Goal: Transaction & Acquisition: Purchase product/service

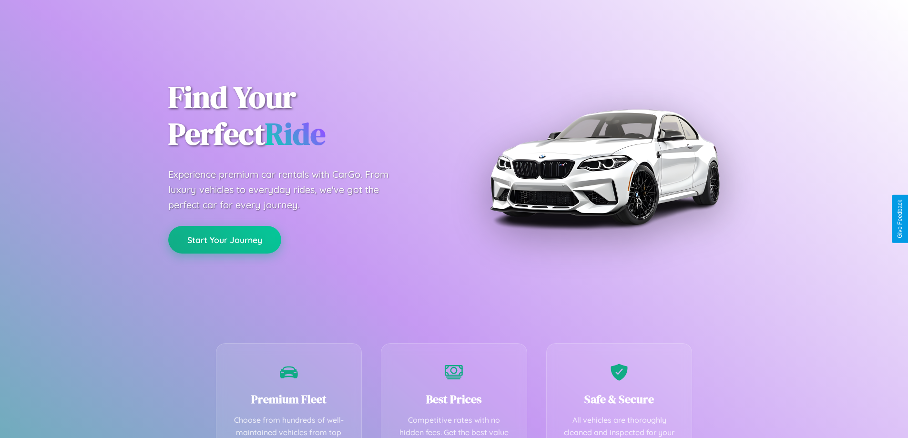
click at [225, 240] on button "Start Your Journey" at bounding box center [224, 240] width 113 height 28
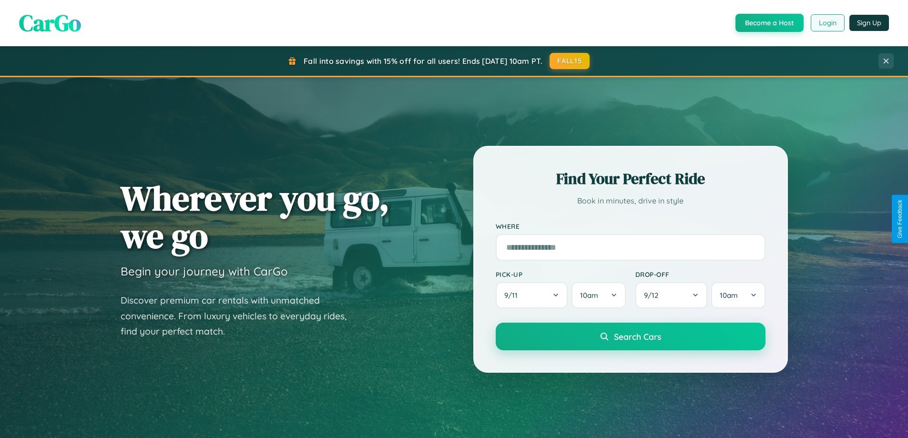
click at [827, 23] on button "Login" at bounding box center [828, 22] width 34 height 17
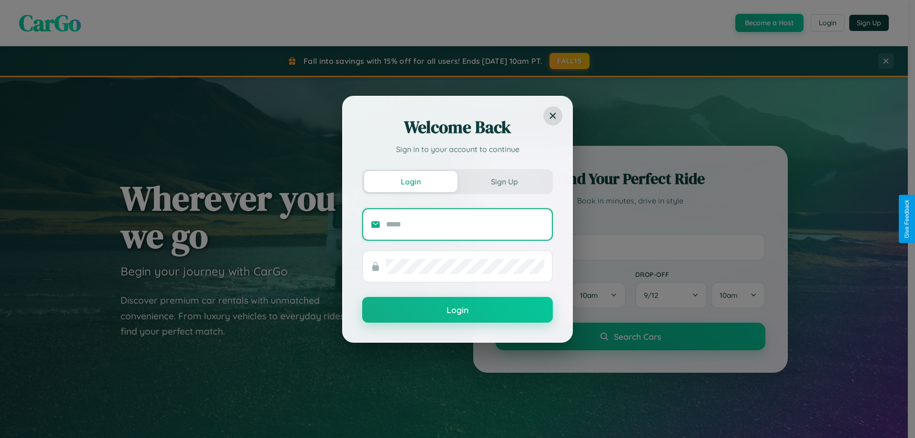
click at [465, 224] on input "text" at bounding box center [465, 224] width 158 height 15
type input "**********"
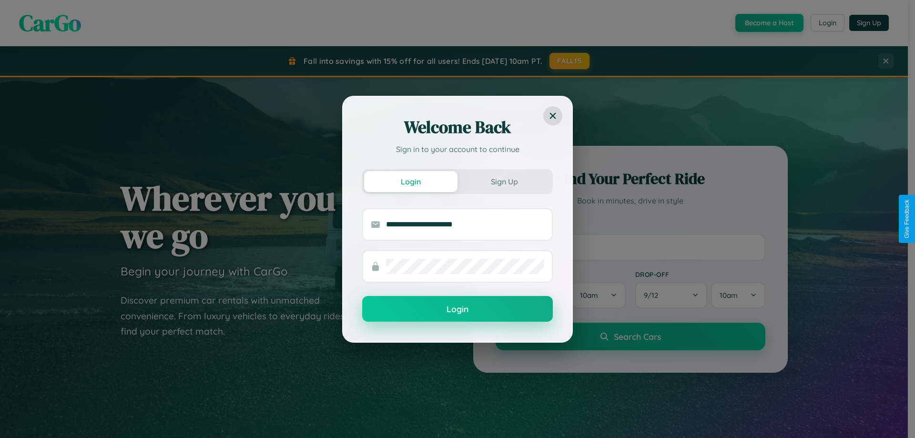
click at [458, 309] on button "Login" at bounding box center [457, 309] width 191 height 26
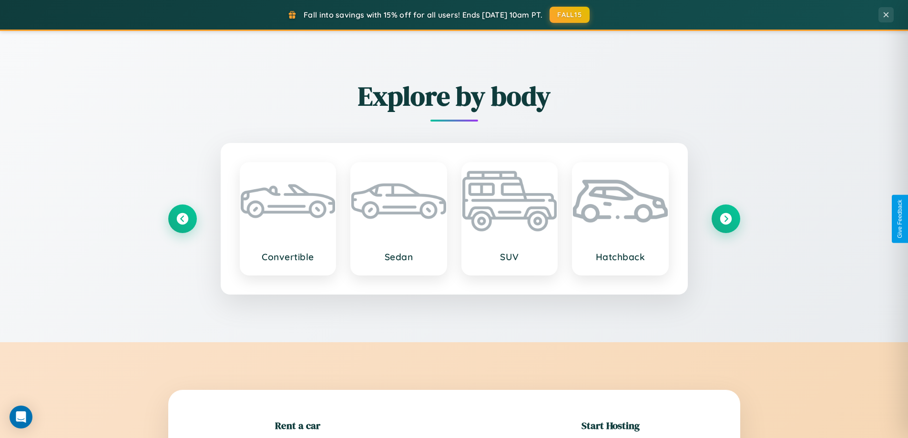
scroll to position [206, 0]
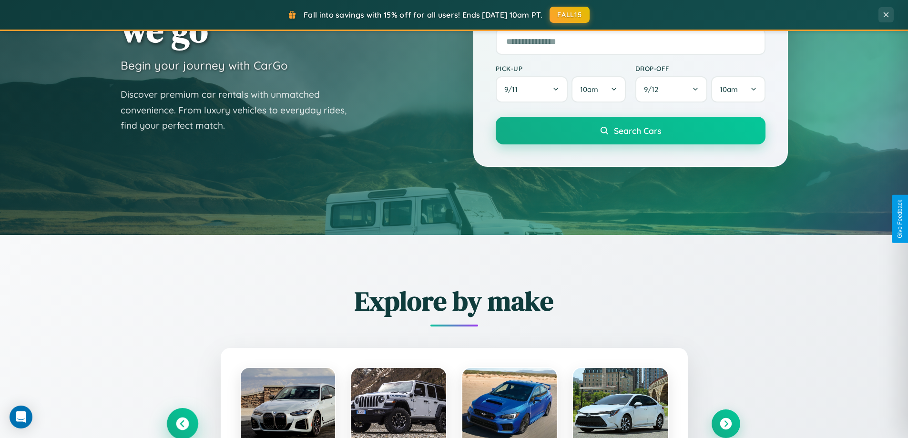
click at [182, 424] on icon at bounding box center [182, 424] width 13 height 13
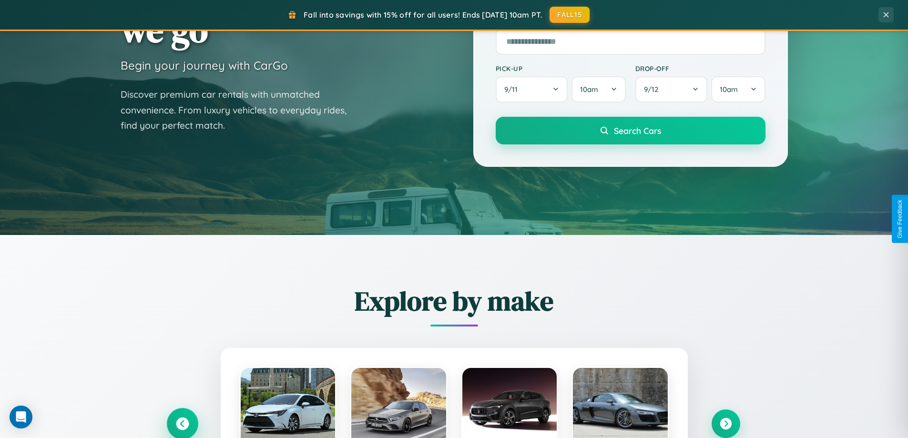
scroll to position [656, 0]
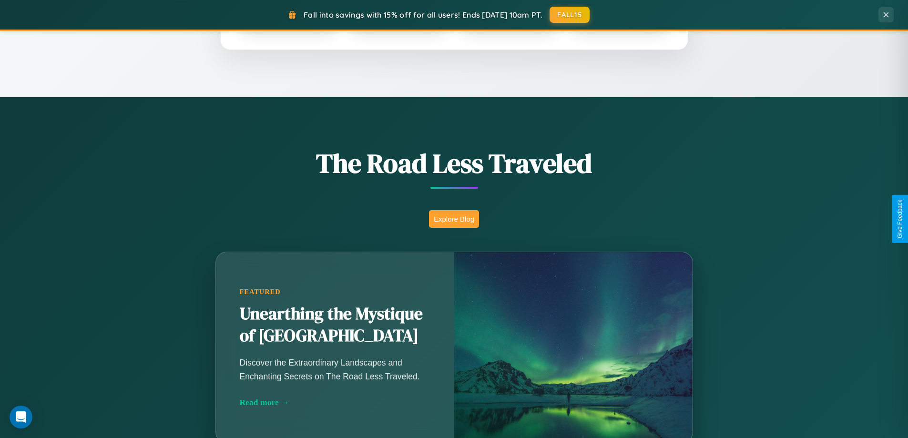
click at [454, 219] on button "Explore Blog" at bounding box center [454, 219] width 50 height 18
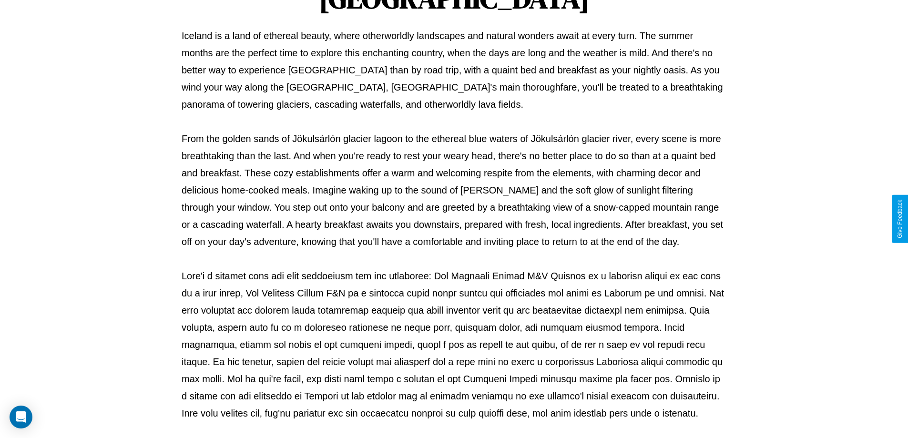
scroll to position [308, 0]
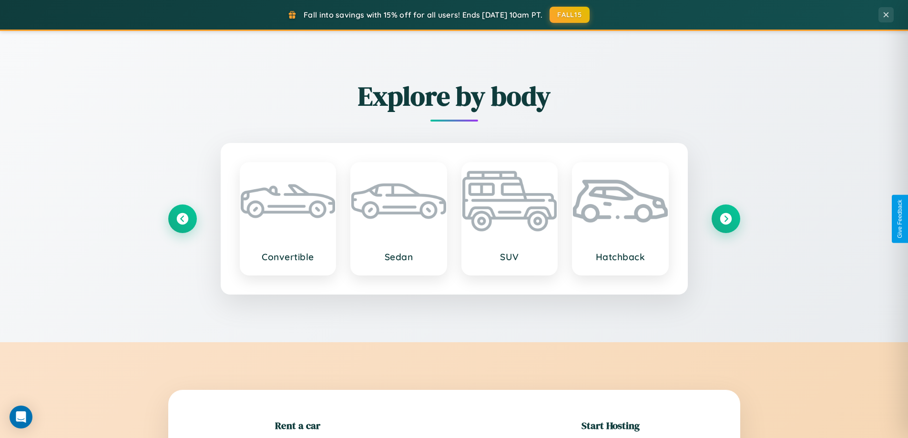
scroll to position [206, 0]
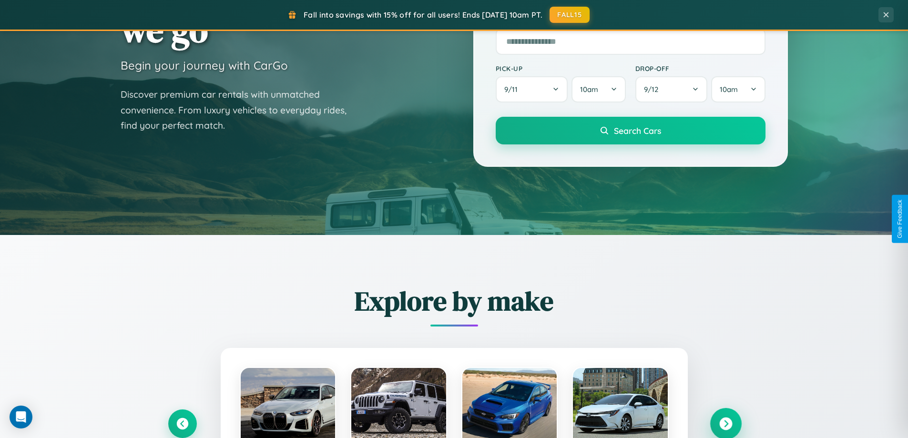
click at [726, 424] on icon at bounding box center [725, 424] width 13 height 13
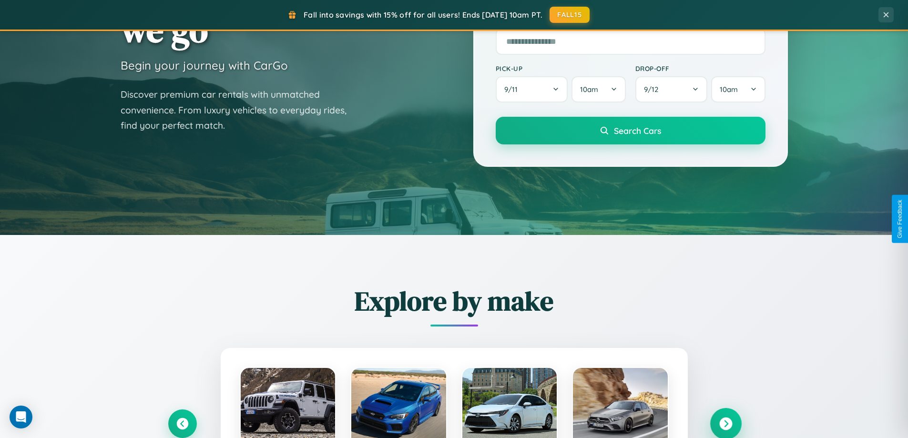
click at [726, 423] on icon at bounding box center [725, 424] width 13 height 13
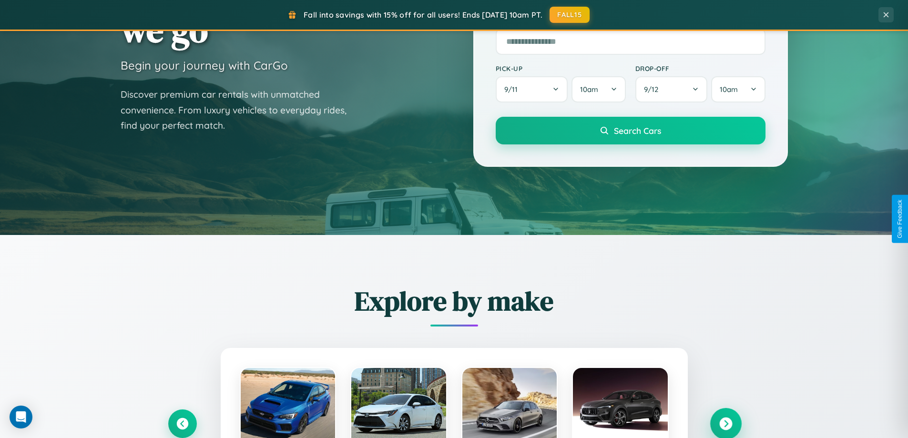
click at [726, 423] on icon at bounding box center [725, 424] width 13 height 13
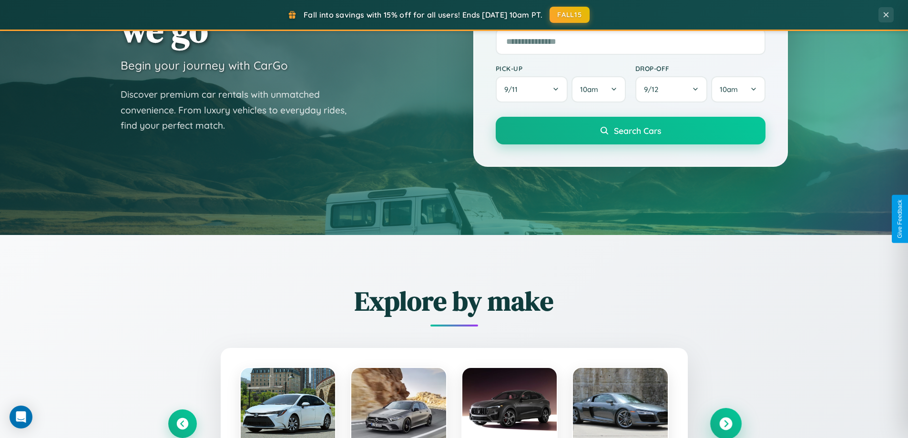
click at [726, 423] on icon at bounding box center [725, 424] width 13 height 13
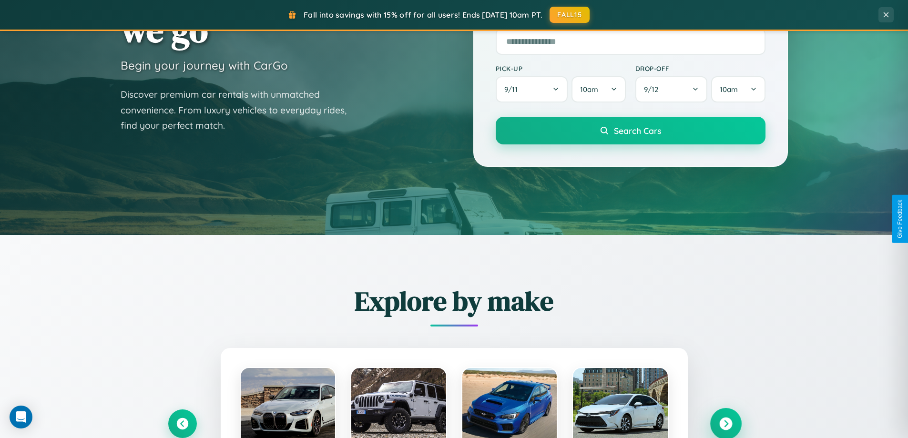
click at [726, 423] on icon at bounding box center [725, 424] width 13 height 13
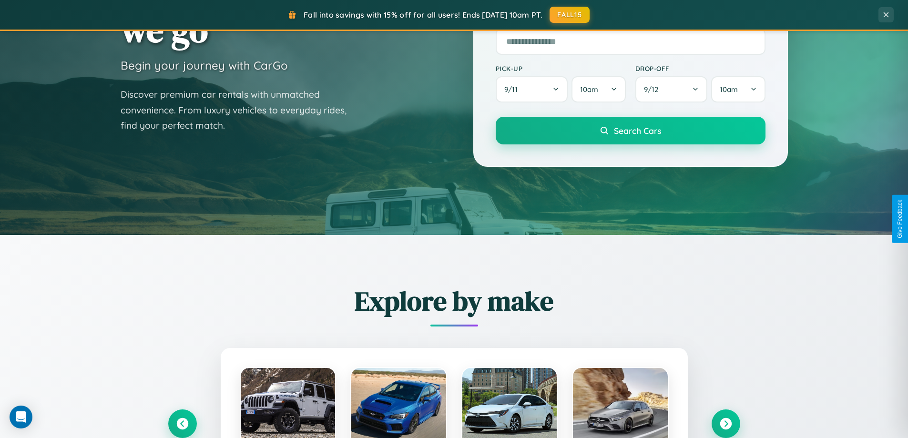
scroll to position [954, 0]
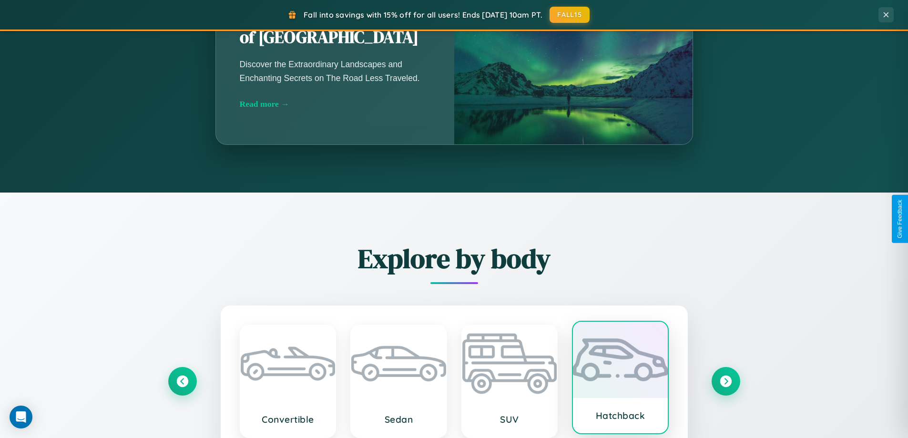
click at [620, 381] on div at bounding box center [620, 360] width 95 height 76
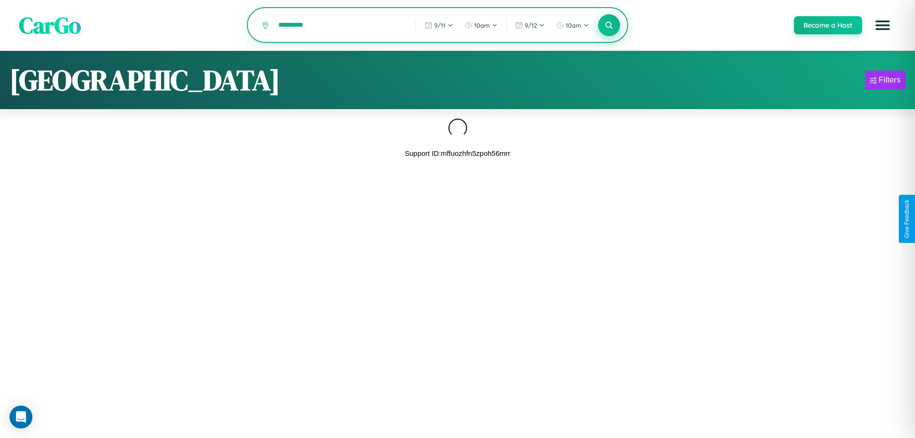
type input "*********"
click at [609, 26] on icon at bounding box center [608, 24] width 9 height 9
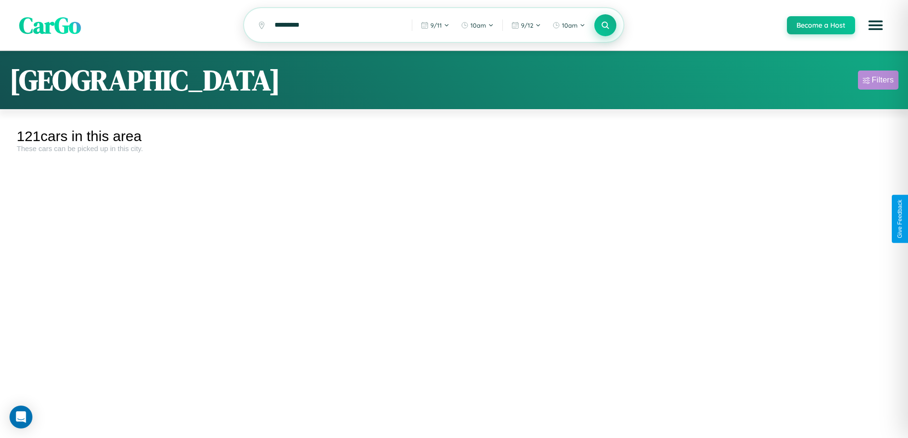
click at [878, 82] on div "Filters" at bounding box center [883, 80] width 22 height 10
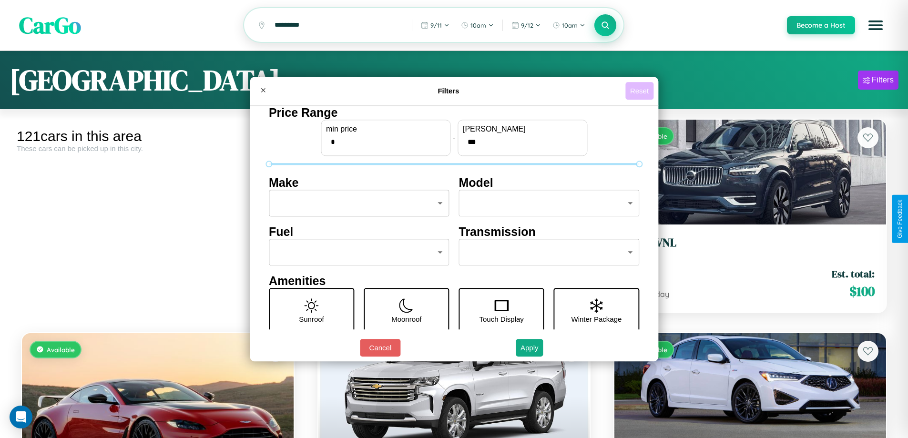
click at [641, 91] on button "Reset" at bounding box center [639, 91] width 28 height 18
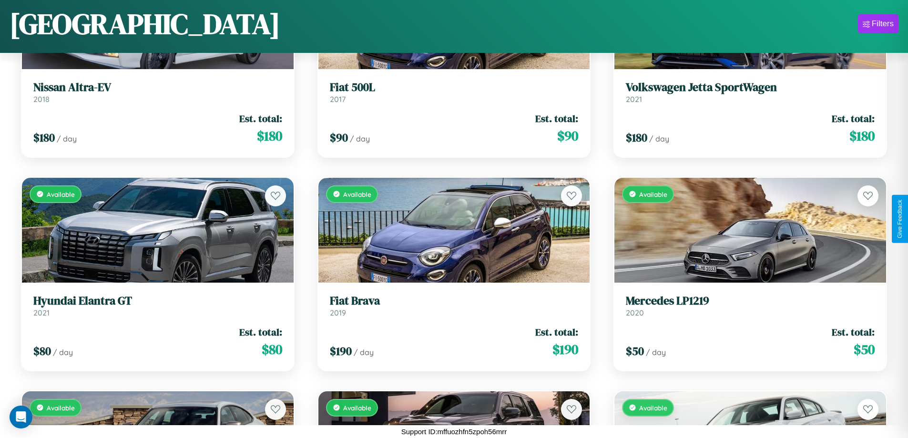
scroll to position [3976, 0]
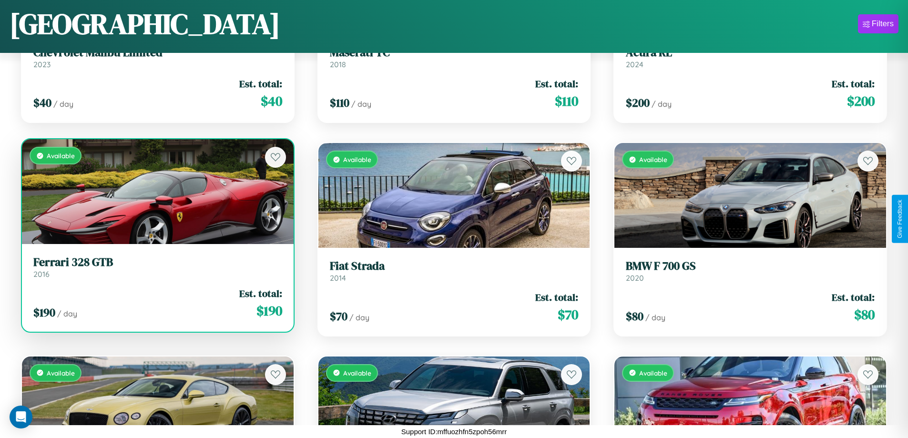
click at [156, 269] on h3 "Ferrari 328 GTB" at bounding box center [157, 263] width 249 height 14
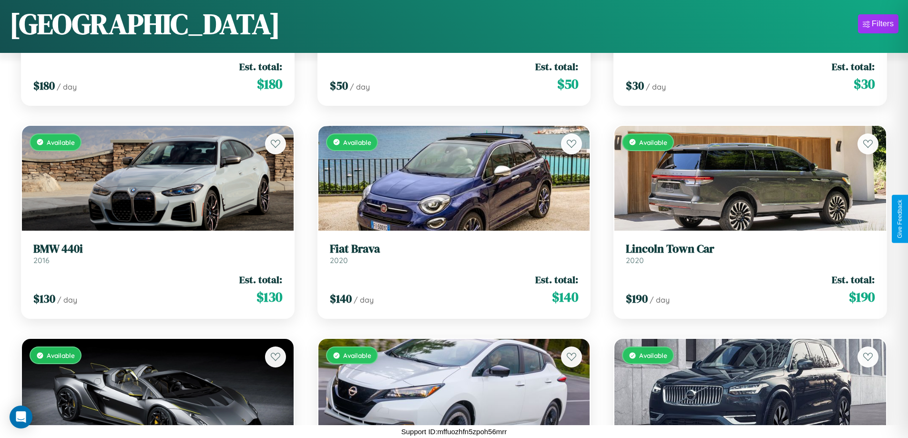
scroll to position [6751, 0]
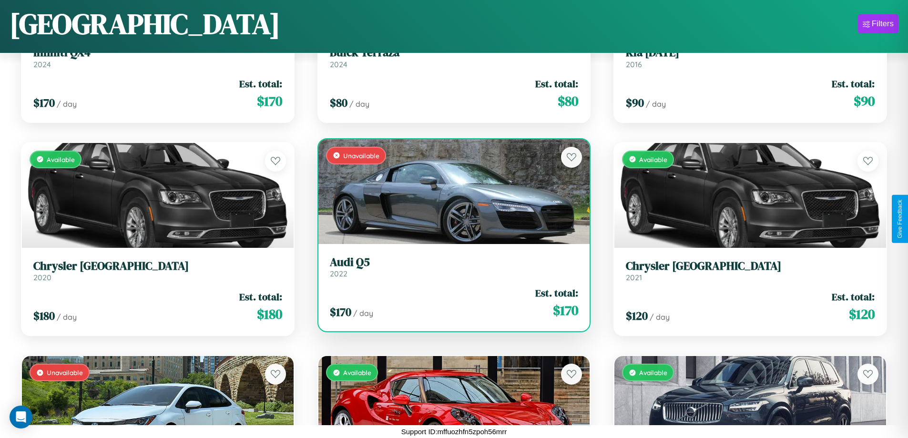
click at [450, 270] on link "Audi Q5 2022" at bounding box center [454, 267] width 249 height 23
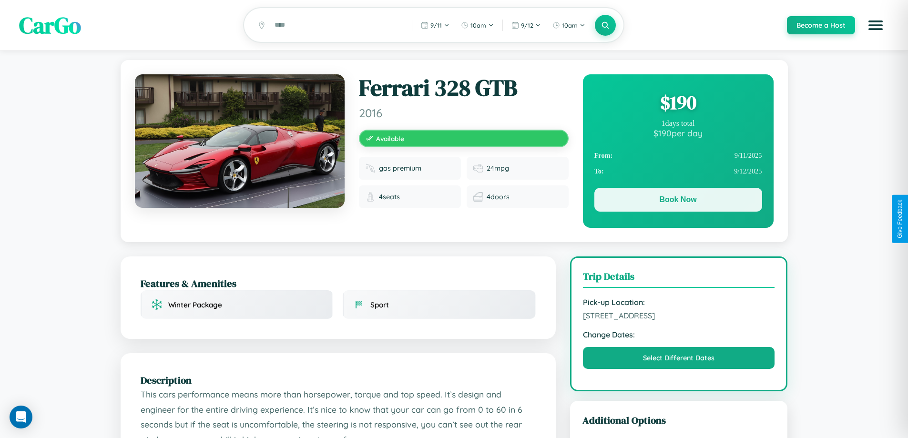
click at [678, 201] on button "Book Now" at bounding box center [678, 200] width 168 height 24
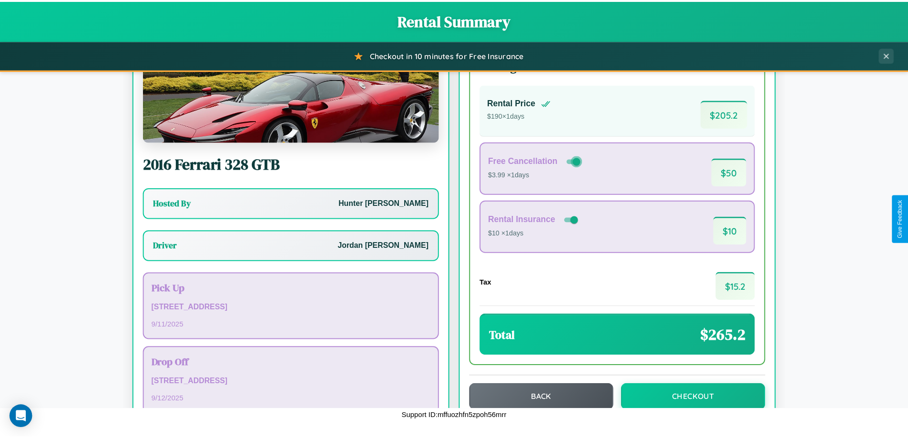
scroll to position [69, 0]
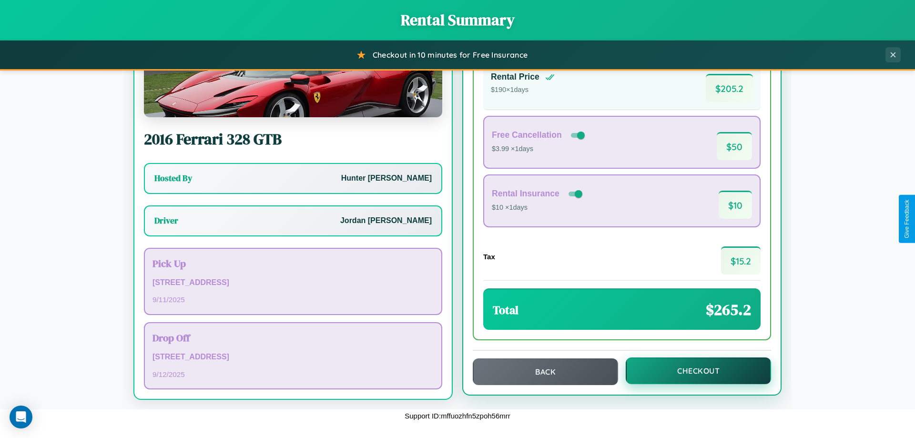
click at [692, 371] on button "Checkout" at bounding box center [698, 371] width 145 height 27
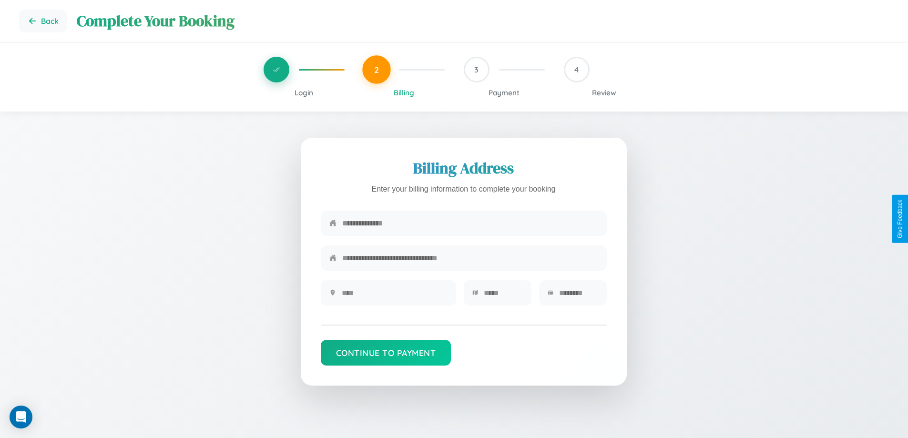
click at [470, 224] on input "text" at bounding box center [470, 223] width 256 height 23
type input "**********"
click at [394, 296] on input "text" at bounding box center [395, 292] width 106 height 23
type input "********"
click at [503, 296] on input "text" at bounding box center [503, 292] width 39 height 23
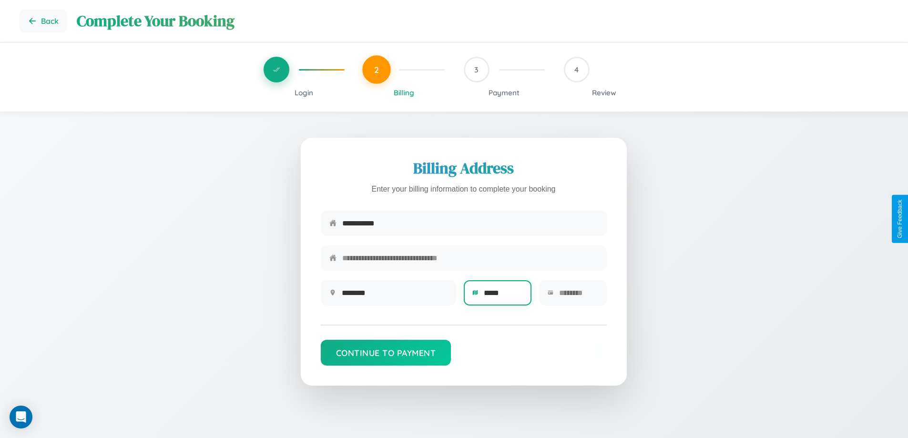
type input "*****"
click at [578, 296] on input "text" at bounding box center [578, 292] width 39 height 23
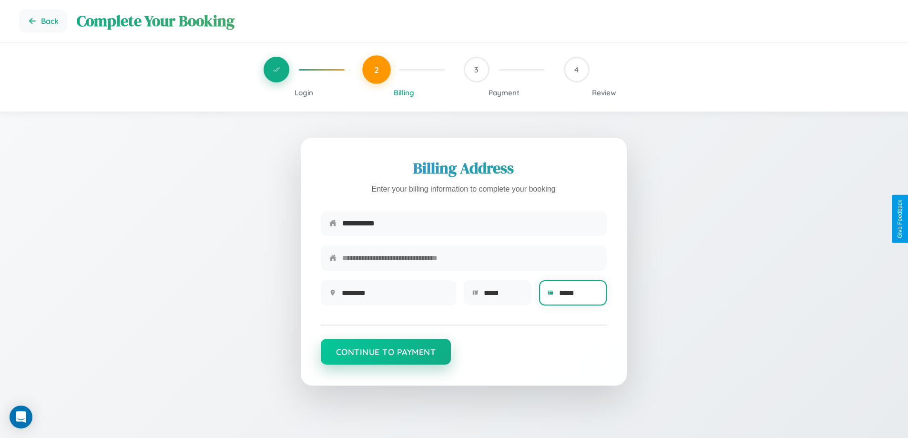
type input "*****"
click at [386, 357] on button "Continue to Payment" at bounding box center [386, 352] width 131 height 26
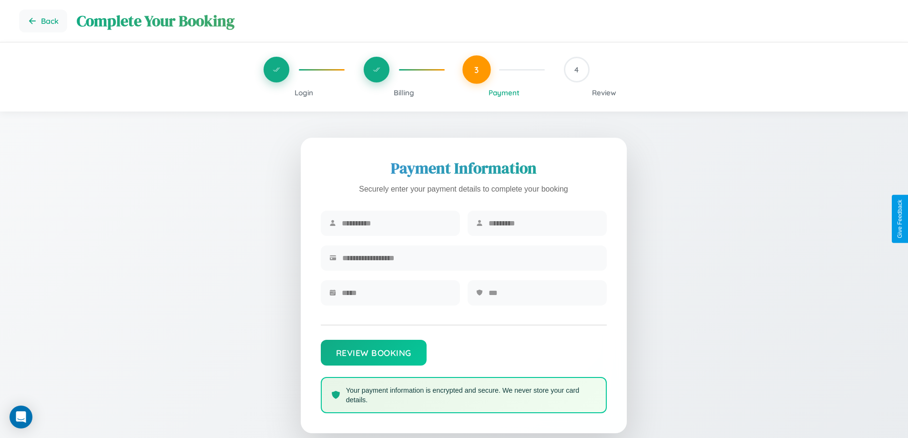
click at [396, 224] on input "text" at bounding box center [397, 223] width 110 height 23
type input "******"
click at [543, 224] on input "text" at bounding box center [544, 223] width 110 height 23
type input "*******"
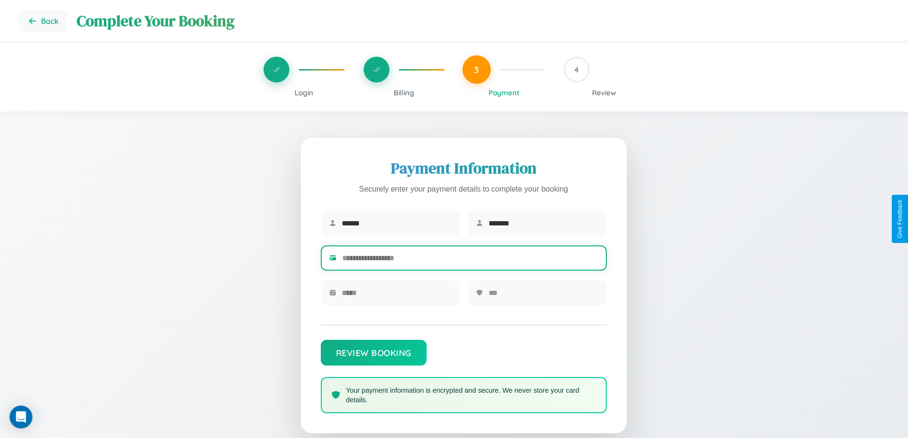
click at [470, 260] on input "text" at bounding box center [470, 257] width 256 height 23
type input "**********"
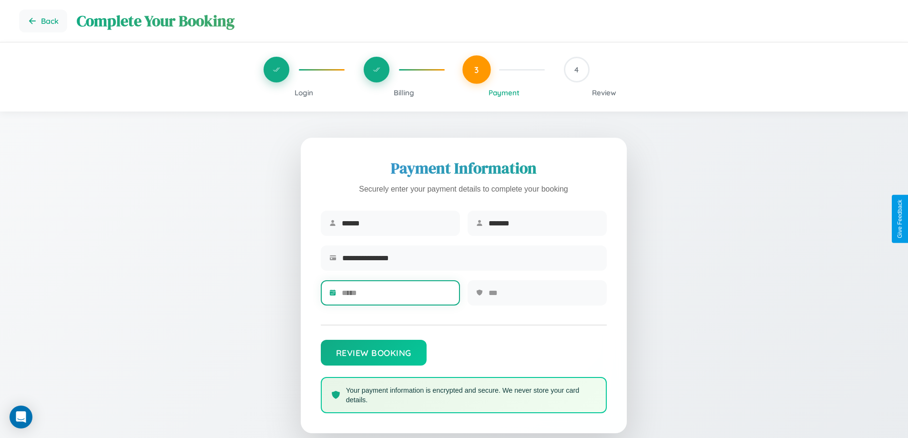
click at [396, 296] on input "text" at bounding box center [397, 292] width 110 height 23
type input "*****"
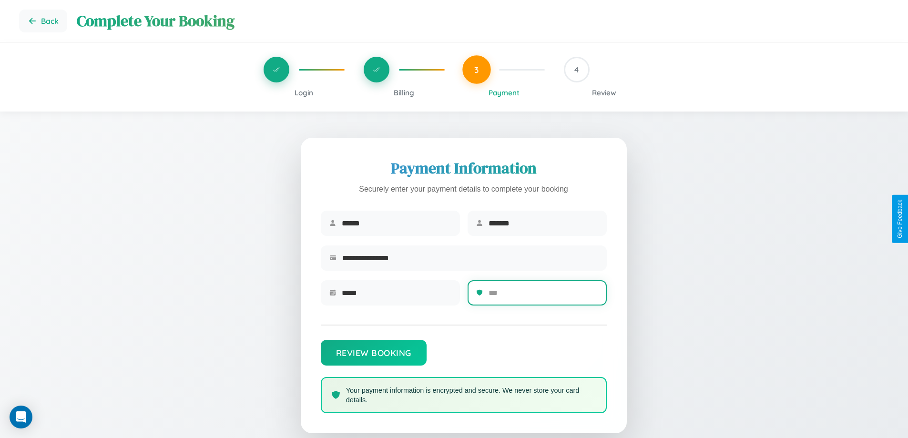
click at [543, 296] on input "text" at bounding box center [544, 292] width 110 height 23
type input "***"
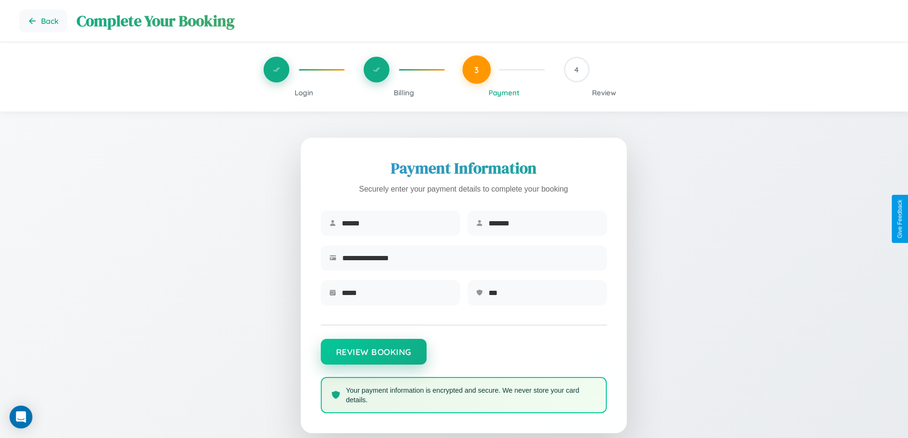
click at [373, 357] on button "Review Booking" at bounding box center [374, 352] width 106 height 26
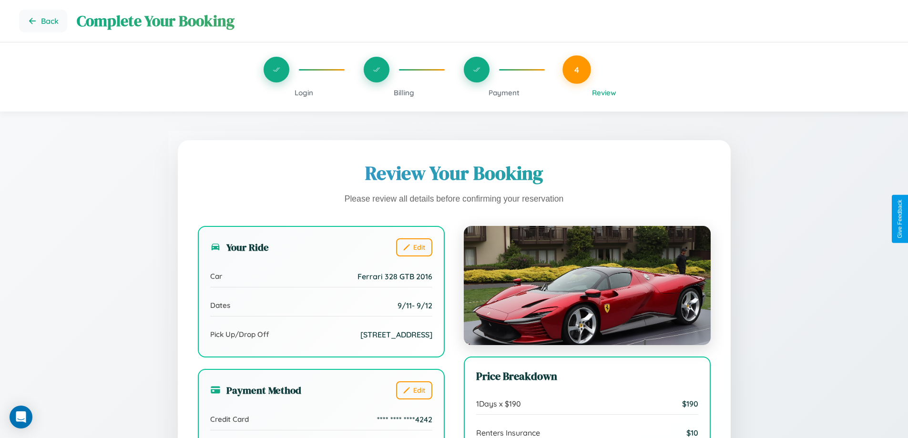
scroll to position [292, 0]
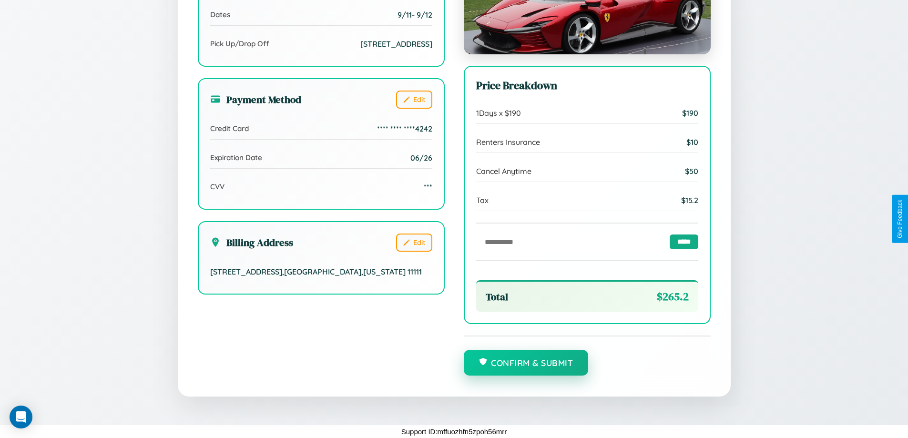
click at [526, 363] on button "Confirm & Submit" at bounding box center [526, 363] width 125 height 26
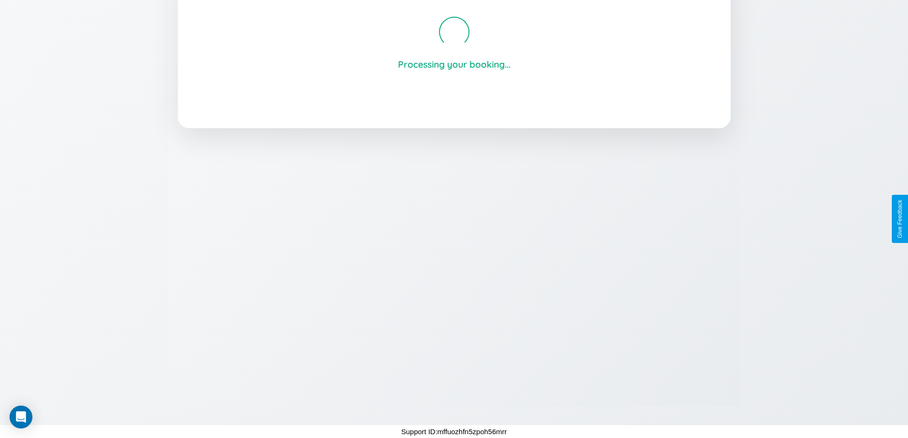
scroll to position [182, 0]
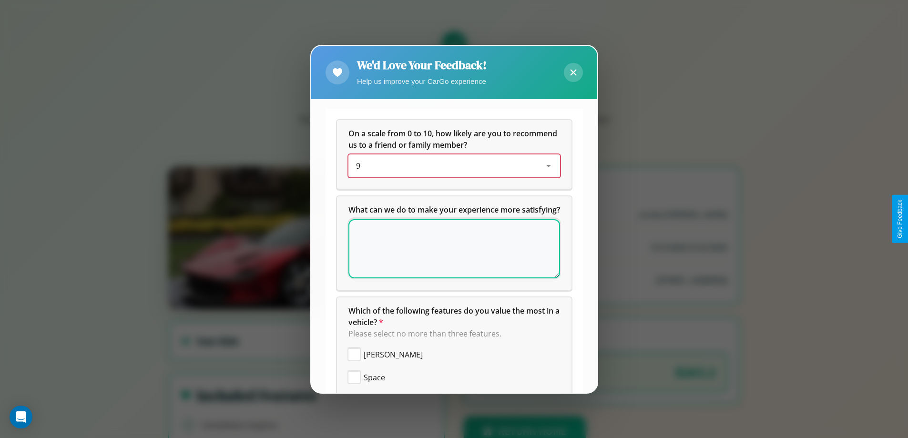
click at [450, 166] on div "9" at bounding box center [446, 165] width 181 height 11
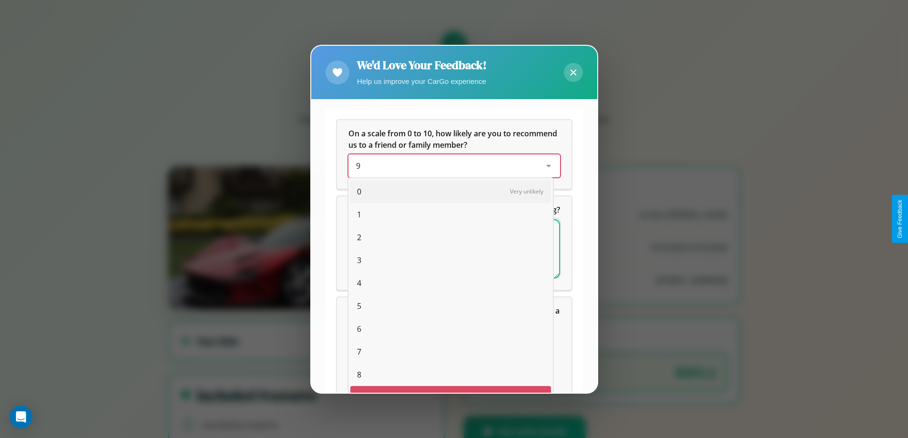
scroll to position [17, 39]
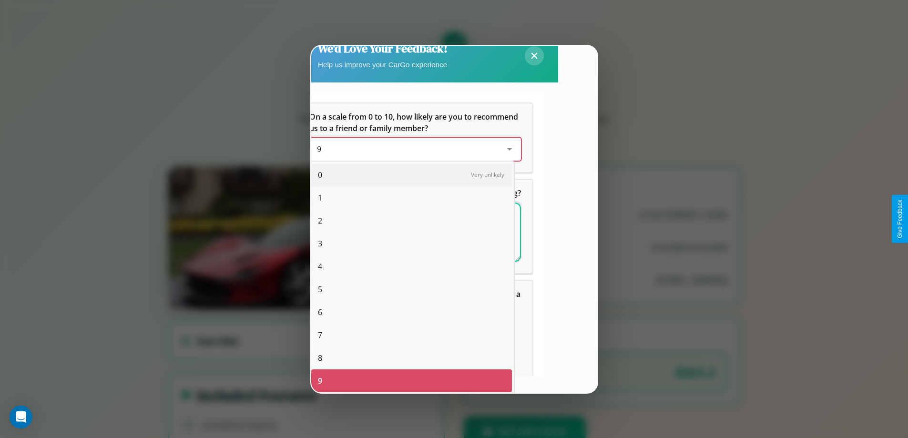
click at [320, 312] on span "6" at bounding box center [320, 312] width 4 height 11
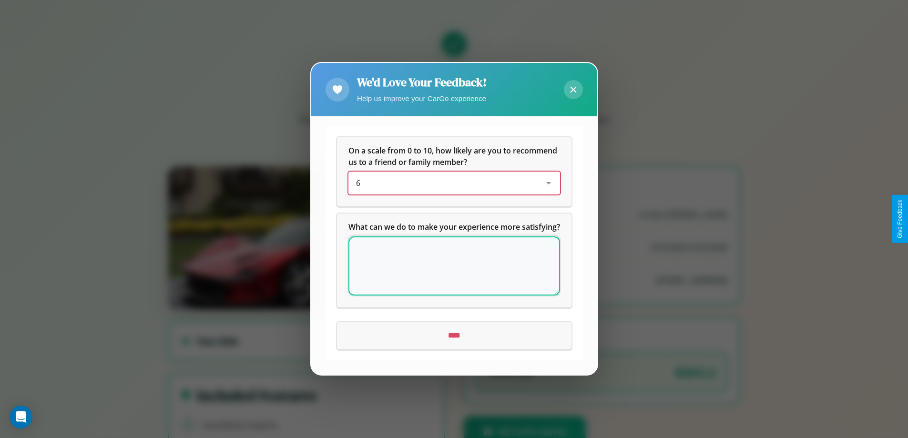
scroll to position [0, 0]
click at [573, 87] on icon at bounding box center [573, 90] width 6 height 6
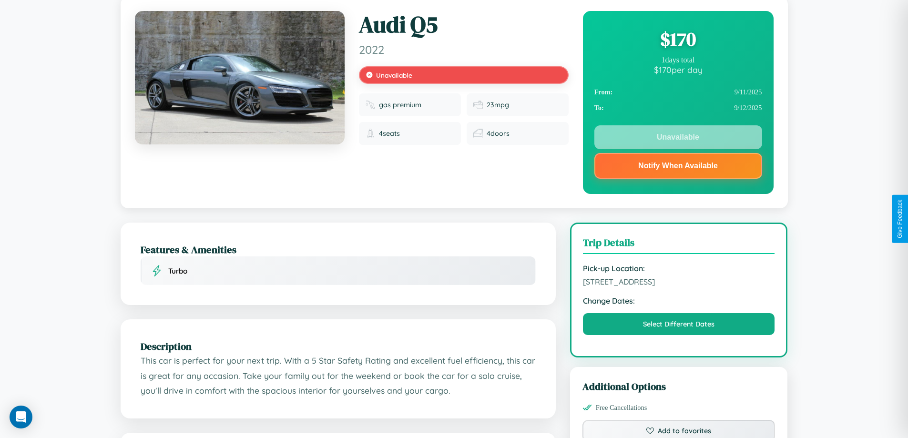
scroll to position [277, 0]
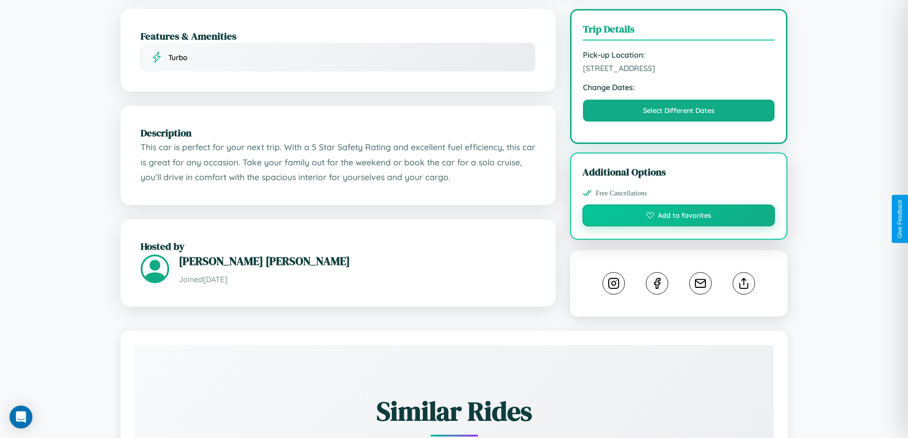
click at [679, 217] on button "Add to favorites" at bounding box center [679, 216] width 193 height 22
